Goal: Check status

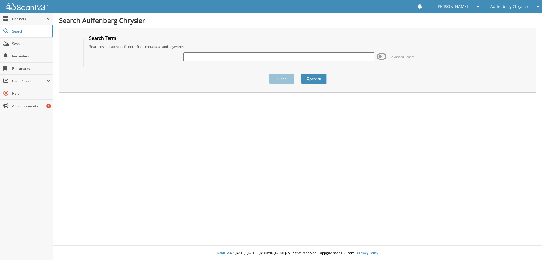
click at [500, 7] on span "Auffenberg Chrysler" at bounding box center [509, 6] width 38 height 3
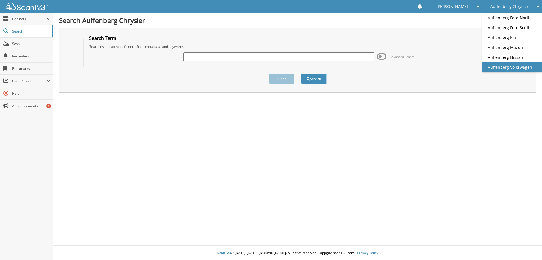
click at [502, 67] on link "Auffenberg Volkswagen" at bounding box center [512, 67] width 60 height 10
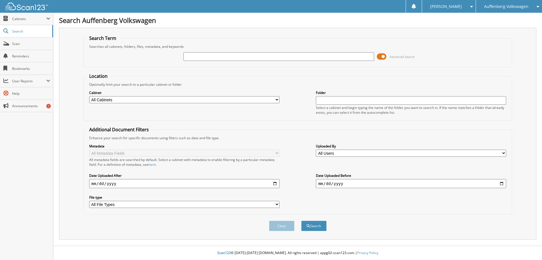
click at [384, 54] on span at bounding box center [382, 56] width 10 height 8
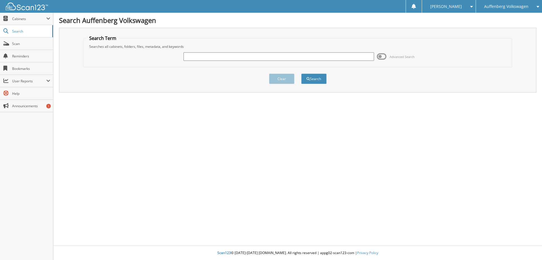
click at [196, 57] on input "text" at bounding box center [279, 56] width 190 height 8
type input "230912"
click at [318, 80] on button "Search" at bounding box center [313, 78] width 25 height 10
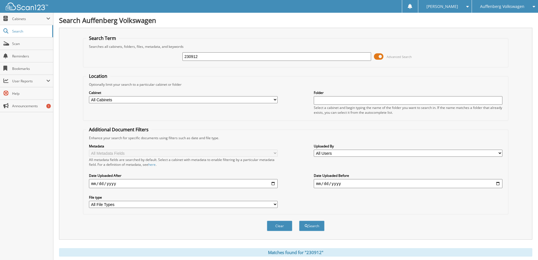
click at [382, 56] on span at bounding box center [379, 56] width 10 height 8
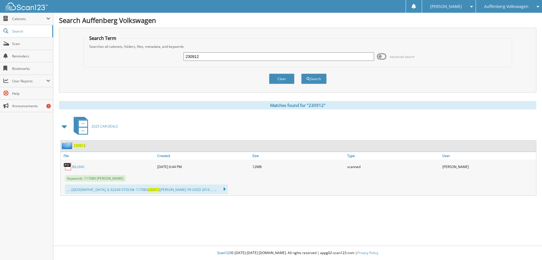
click at [79, 168] on link "BILLING" at bounding box center [78, 166] width 12 height 5
click at [383, 80] on div "Clear Search" at bounding box center [297, 78] width 429 height 23
